Goal: Transaction & Acquisition: Book appointment/travel/reservation

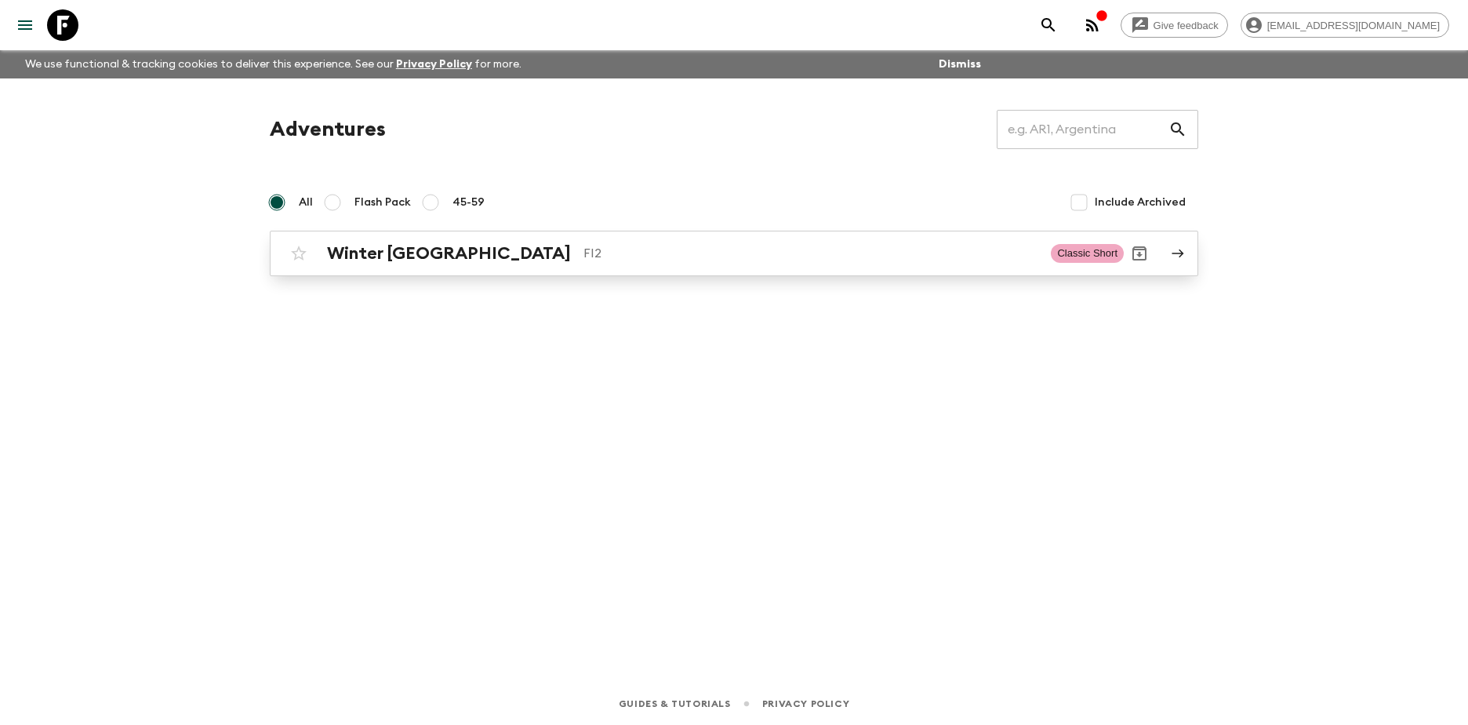
click at [396, 259] on h2 "Winter [GEOGRAPHIC_DATA]" at bounding box center [449, 253] width 244 height 20
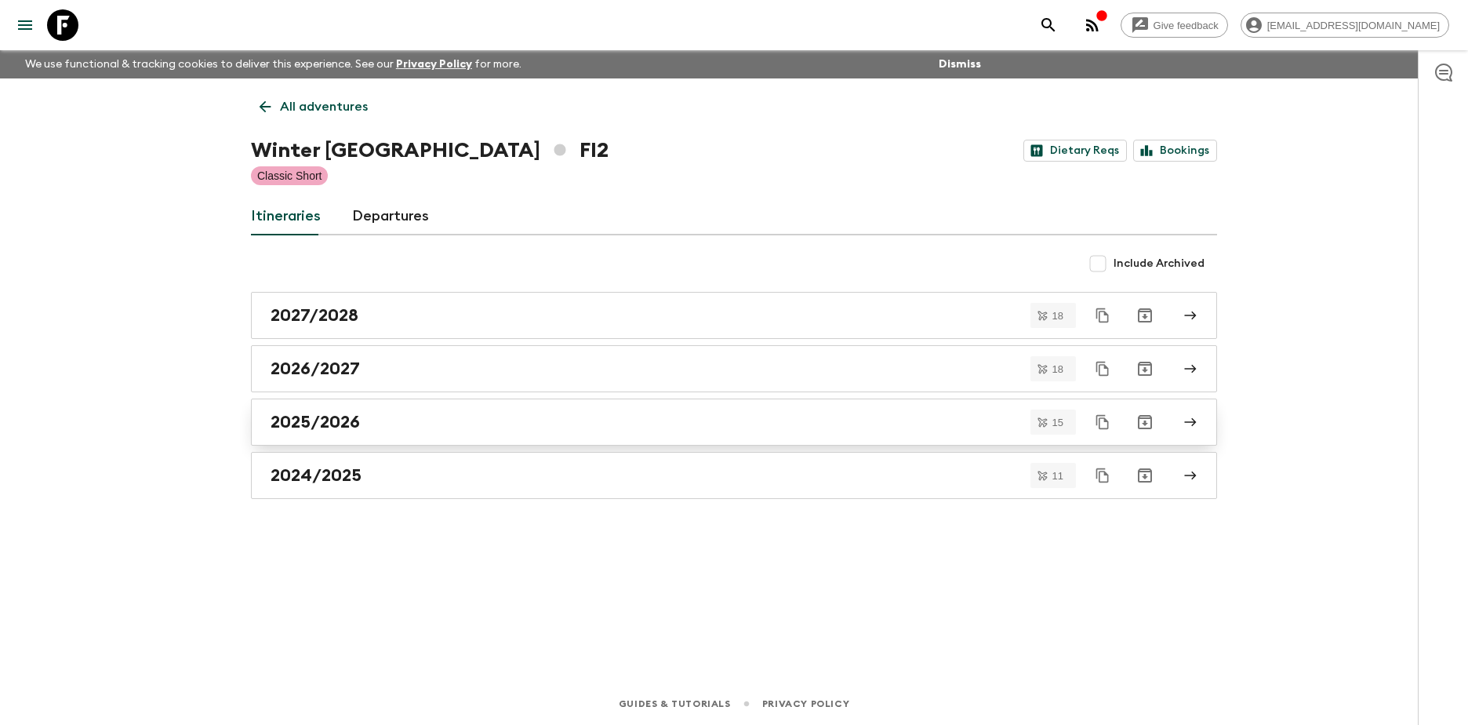
click at [337, 421] on h2 "2025/2026" at bounding box center [315, 422] width 89 height 20
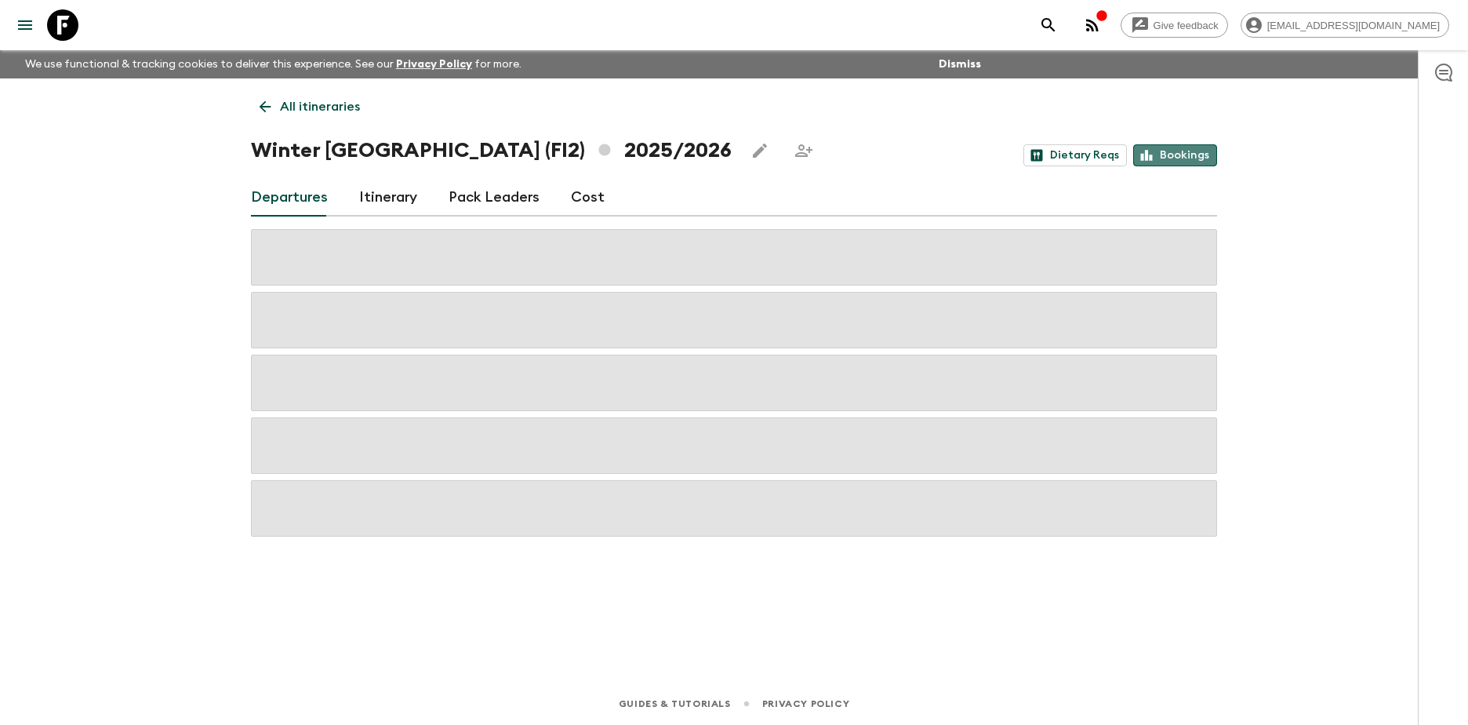
click at [1181, 160] on link "Bookings" at bounding box center [1175, 155] width 84 height 22
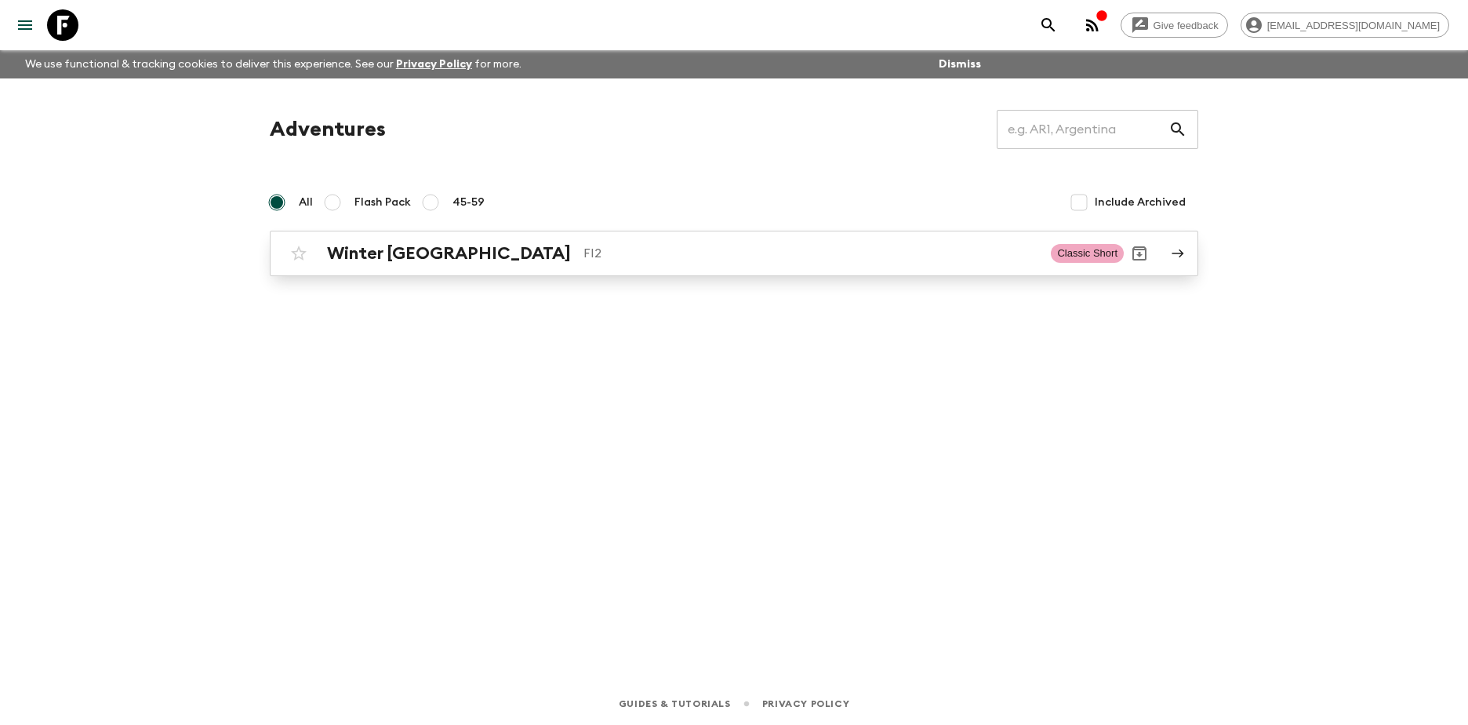
click at [389, 247] on h2 "Winter [GEOGRAPHIC_DATA]" at bounding box center [449, 253] width 244 height 20
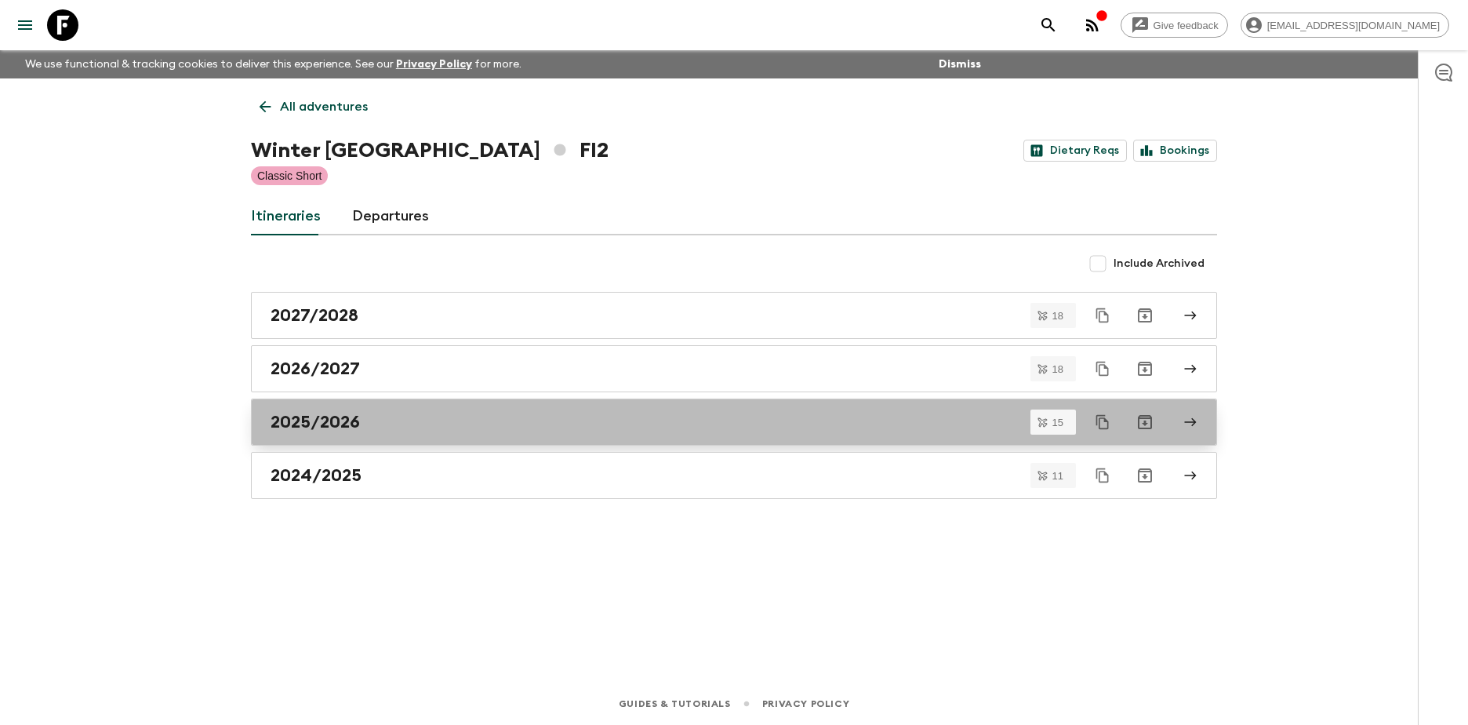
click at [344, 411] on link "2025/2026" at bounding box center [734, 421] width 966 height 47
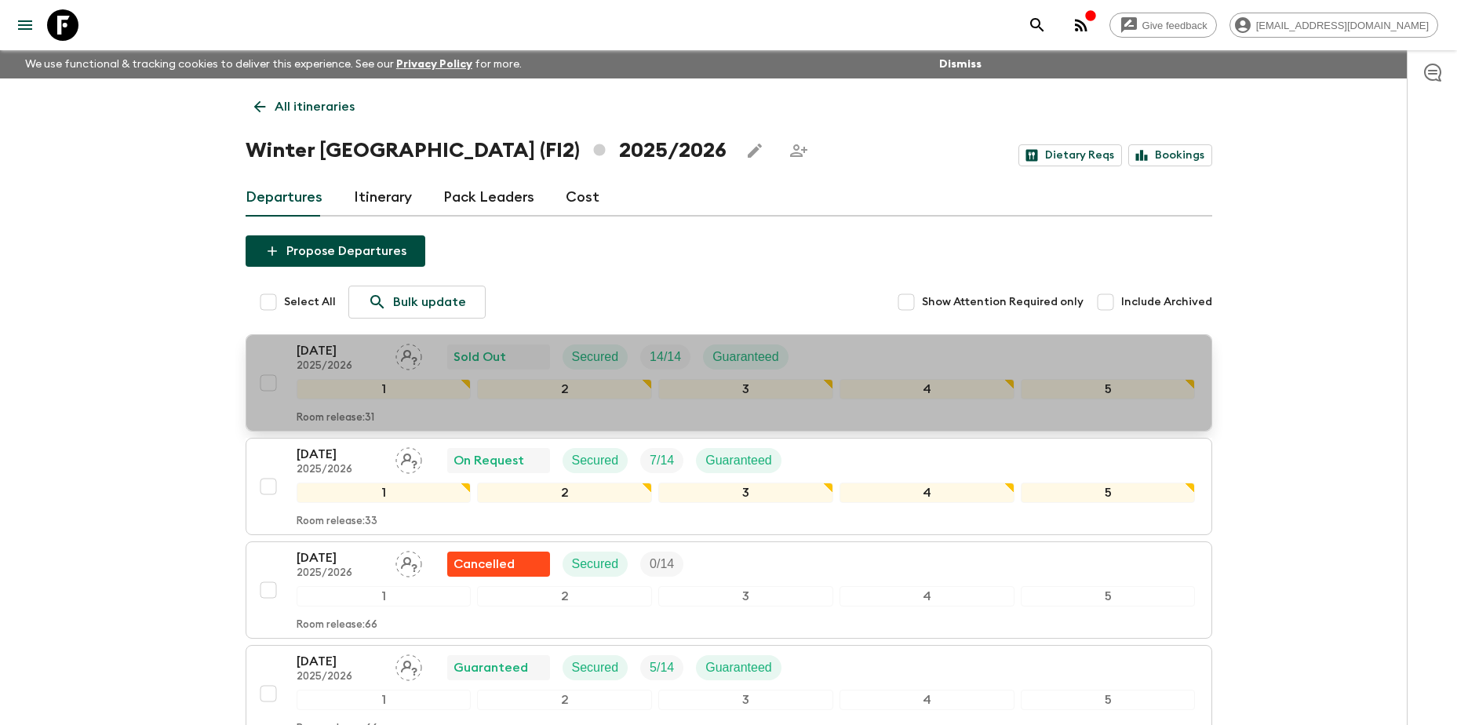
click at [323, 355] on p "[DATE]" at bounding box center [340, 350] width 86 height 19
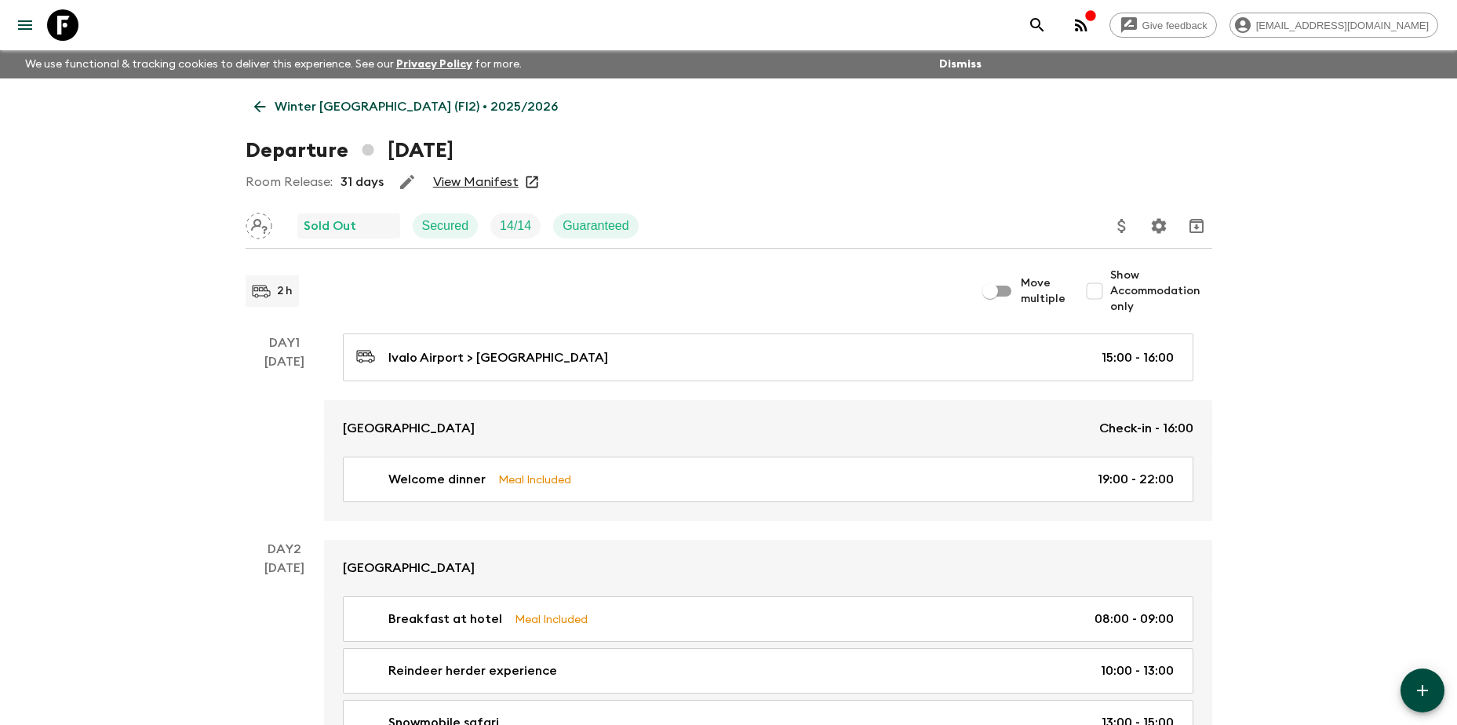
click at [482, 180] on link "View Manifest" at bounding box center [476, 182] width 86 height 16
click at [308, 107] on p "Winter Finland (FI2) • 2025/2026" at bounding box center [416, 106] width 283 height 19
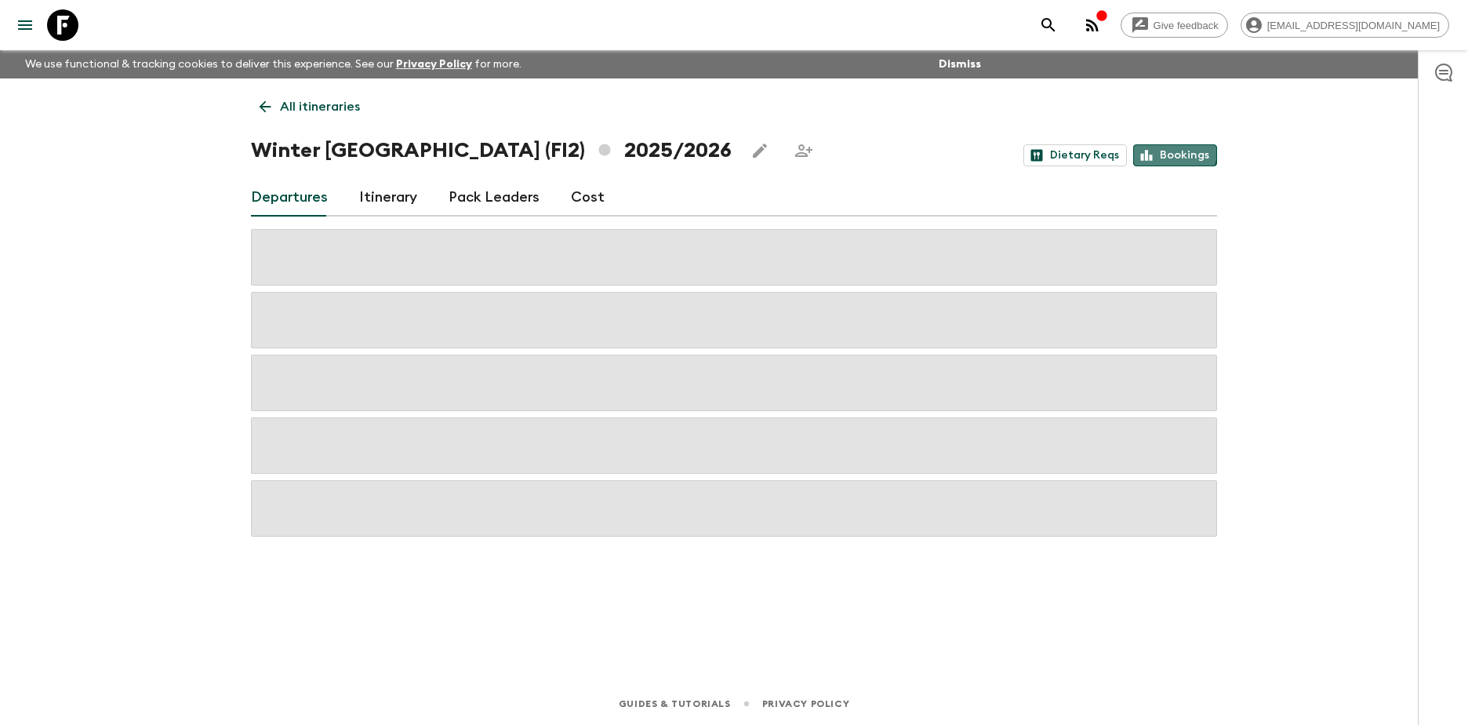
click at [1177, 151] on link "Bookings" at bounding box center [1175, 155] width 84 height 22
